Goal: Task Accomplishment & Management: Use online tool/utility

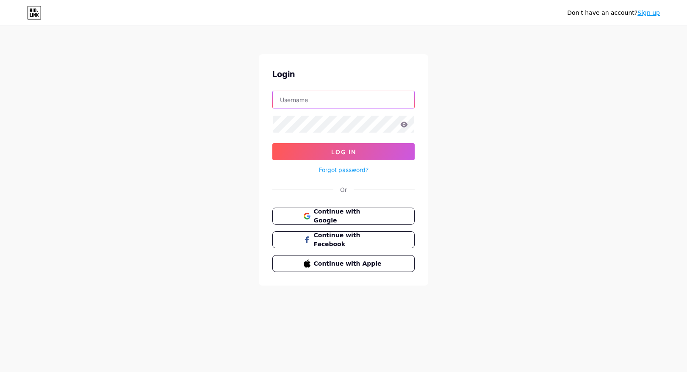
type input "roamingretreats"
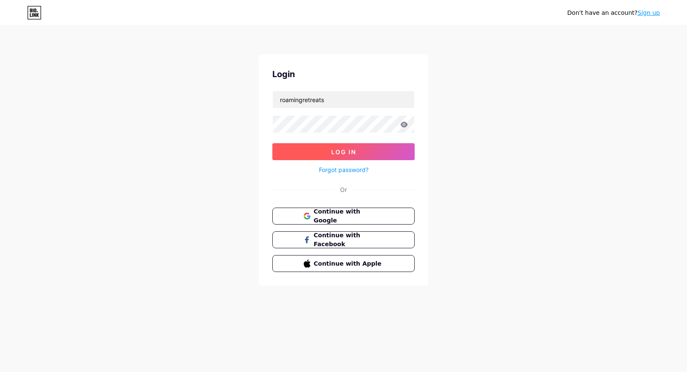
click at [352, 147] on button "Log In" at bounding box center [343, 151] width 142 height 17
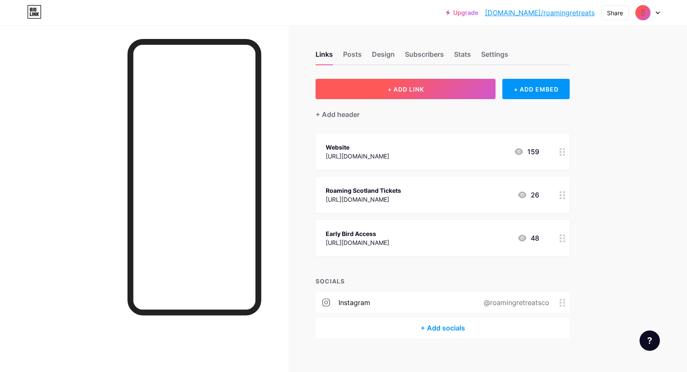
click at [403, 91] on span "+ ADD LINK" at bounding box center [405, 89] width 36 height 7
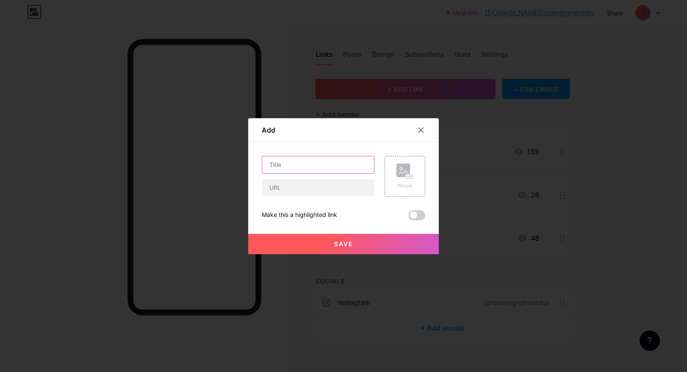
click at [317, 165] on input "text" at bounding box center [318, 164] width 112 height 17
type input "Roaming [GEOGRAPHIC_DATA] Tickets"
click at [287, 192] on input "text" at bounding box center [318, 187] width 112 height 17
click at [289, 188] on input "text" at bounding box center [318, 187] width 112 height 17
paste input "[URL][DOMAIN_NAME]"
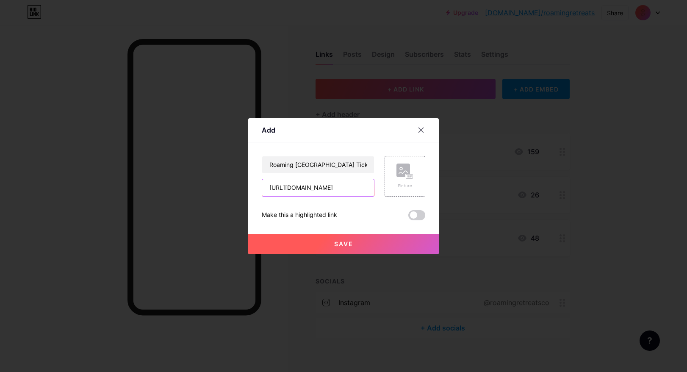
type input "[URL][DOMAIN_NAME]"
click at [335, 245] on span "Save" at bounding box center [343, 243] width 19 height 7
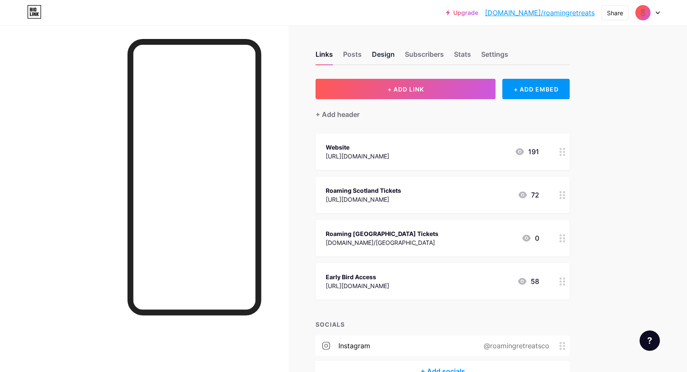
click at [388, 53] on div "Design" at bounding box center [383, 56] width 23 height 15
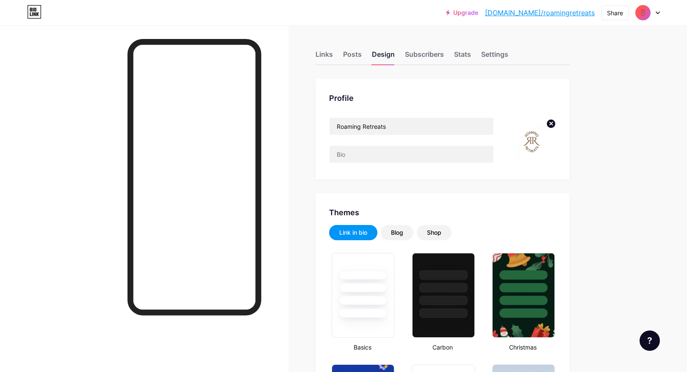
type input "#ffffff"
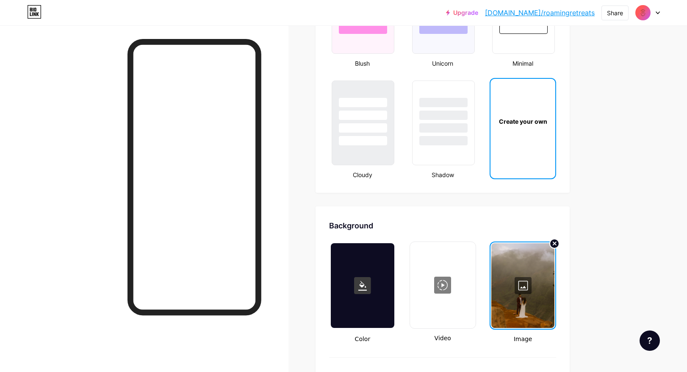
scroll to position [1025, 0]
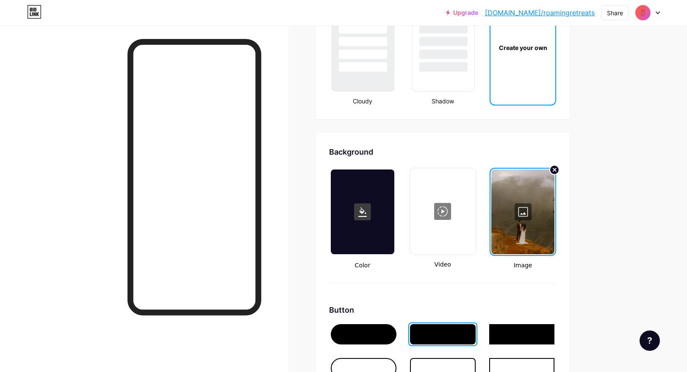
click at [522, 215] on div at bounding box center [522, 211] width 63 height 85
click at [522, 215] on div at bounding box center [343, 186] width 687 height 372
click at [522, 215] on div at bounding box center [522, 211] width 63 height 85
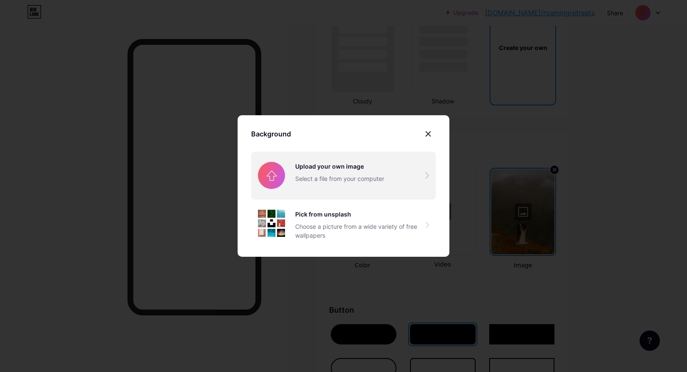
click at [315, 184] on input "file" at bounding box center [343, 175] width 185 height 47
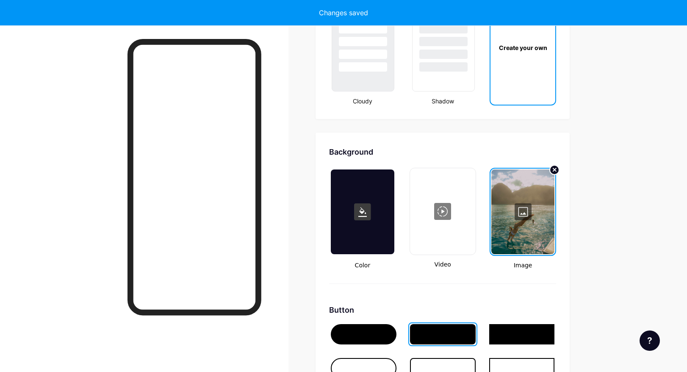
type input "#ffffff"
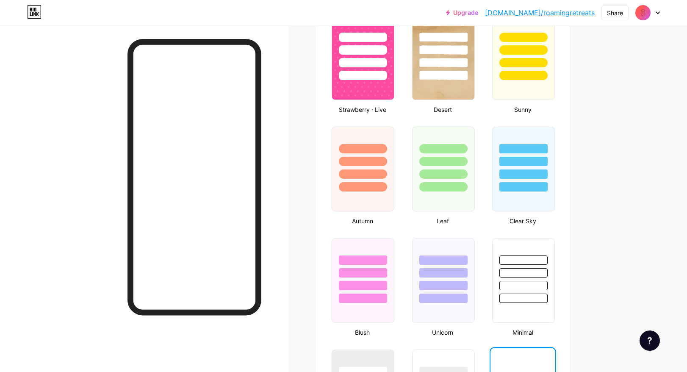
scroll to position [646, 0]
